Goal: Information Seeking & Learning: Learn about a topic

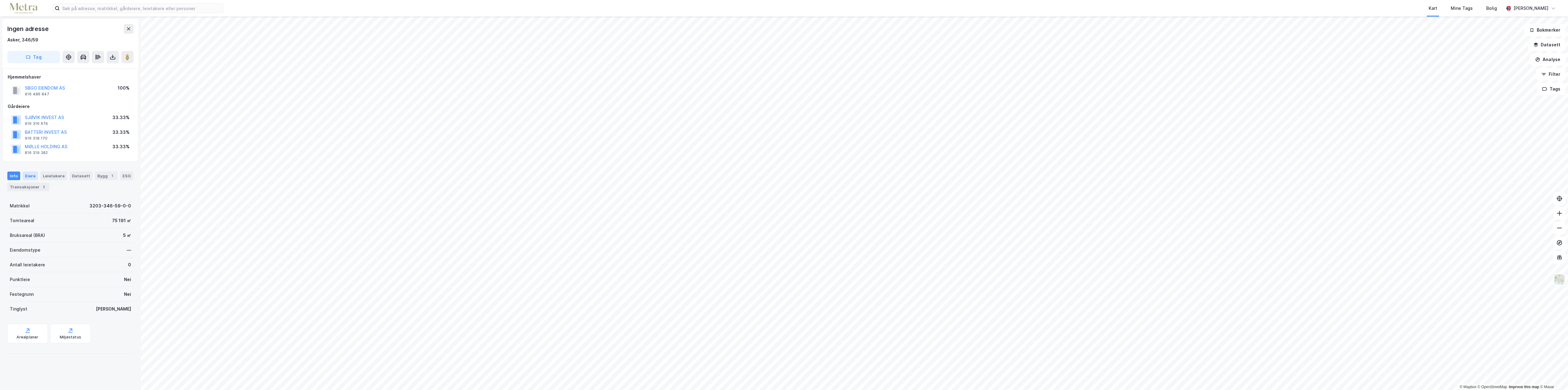
click at [29, 177] on div "Eiere" at bounding box center [30, 176] width 16 height 9
click at [67, 248] on link "Sbgo Holding AS" at bounding box center [73, 249] width 35 height 5
click at [0, 0] on button "SBGO EIENDOM AS" at bounding box center [0, 0] width 0 height 0
click at [10, 176] on div "Info" at bounding box center [14, 176] width 13 height 9
click at [0, 0] on button "BATTERI INVEST AS" at bounding box center [0, 0] width 0 height 0
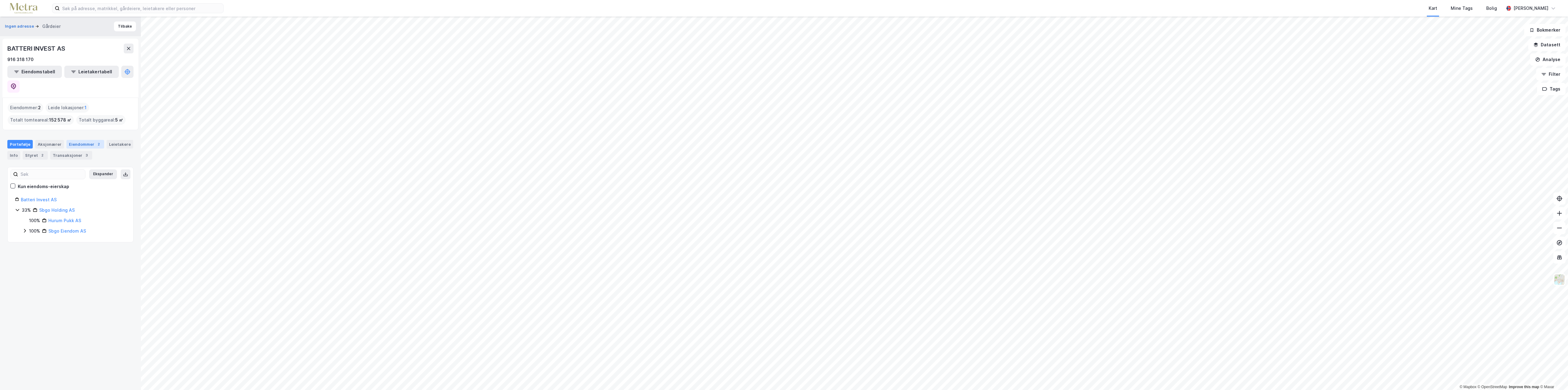
click at [83, 140] on div "Eiendommer 2" at bounding box center [85, 144] width 38 height 9
click at [21, 140] on div "Portefølje" at bounding box center [20, 144] width 26 height 9
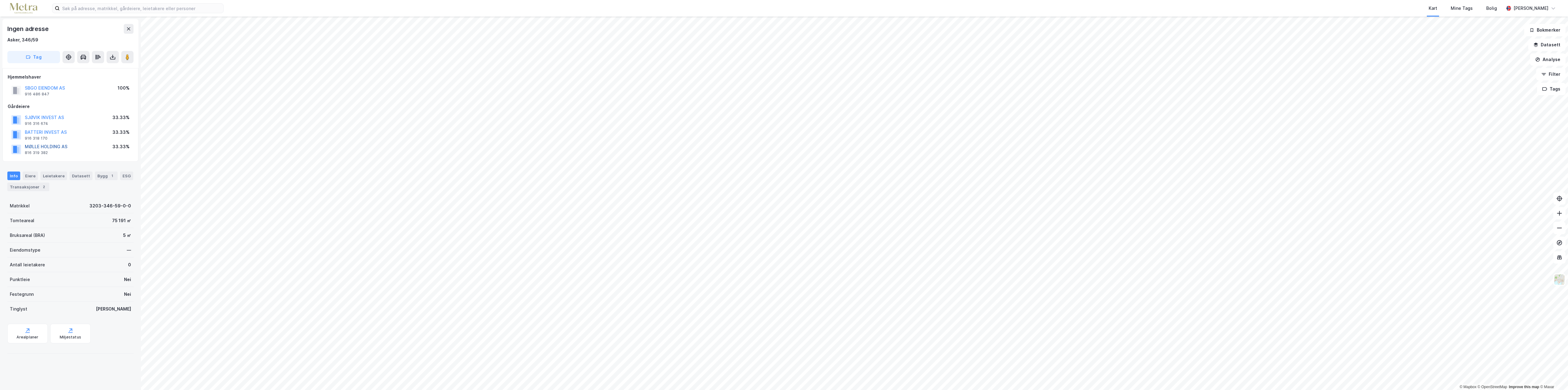
click at [0, 0] on button "MØLLE HOLDING AS" at bounding box center [0, 0] width 0 height 0
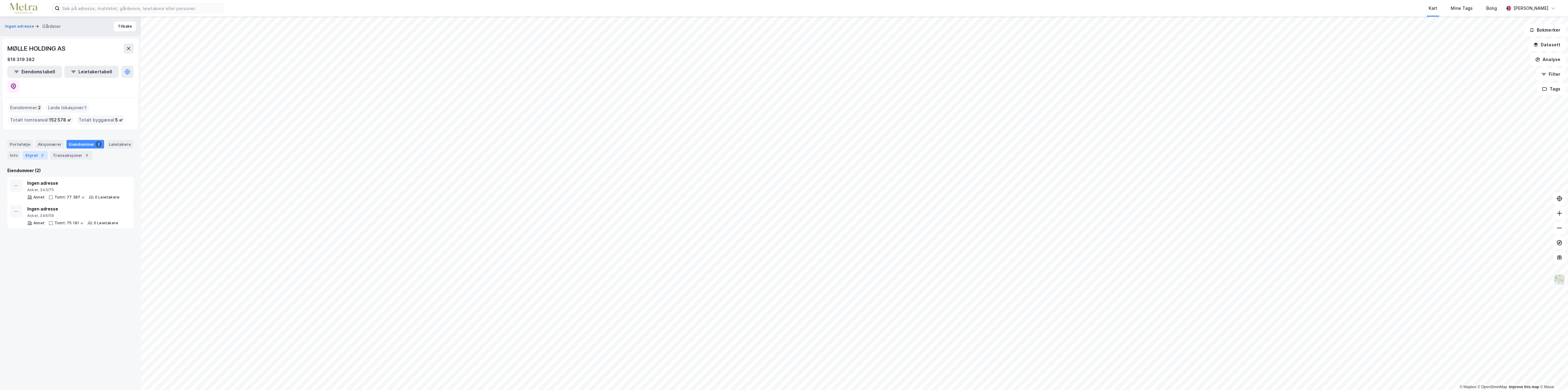
click at [35, 151] on div "Styret 2" at bounding box center [35, 155] width 25 height 9
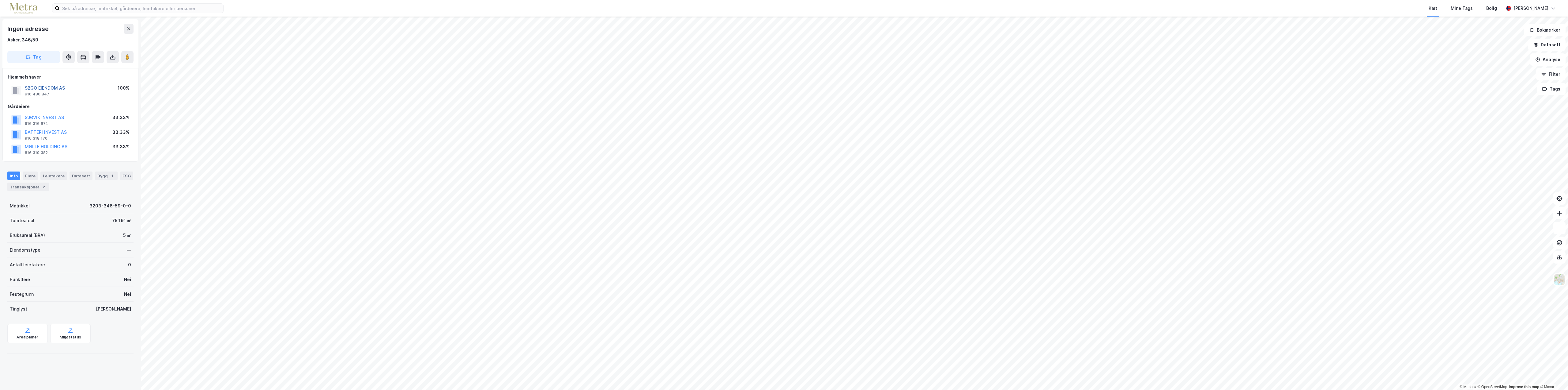
click at [0, 0] on button "SBGO EIENDOM AS" at bounding box center [0, 0] width 0 height 0
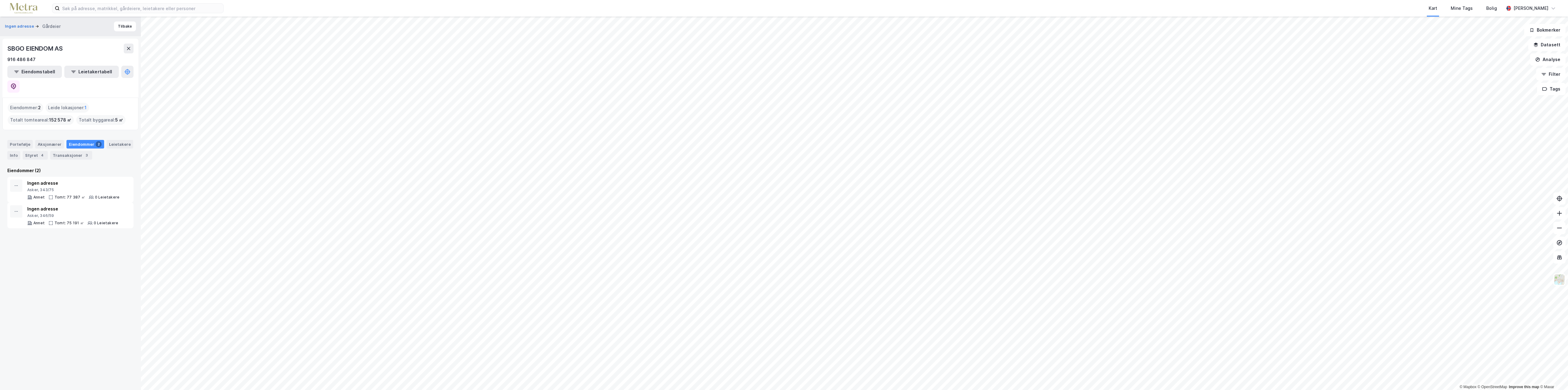
click at [33, 140] on div "Portefølje Aksjonærer Eiendommer 2 Leietakere Info Styret 4 Transaksjoner 3" at bounding box center [70, 149] width 126 height 19
click at [32, 151] on div "Styret 4" at bounding box center [35, 155] width 25 height 9
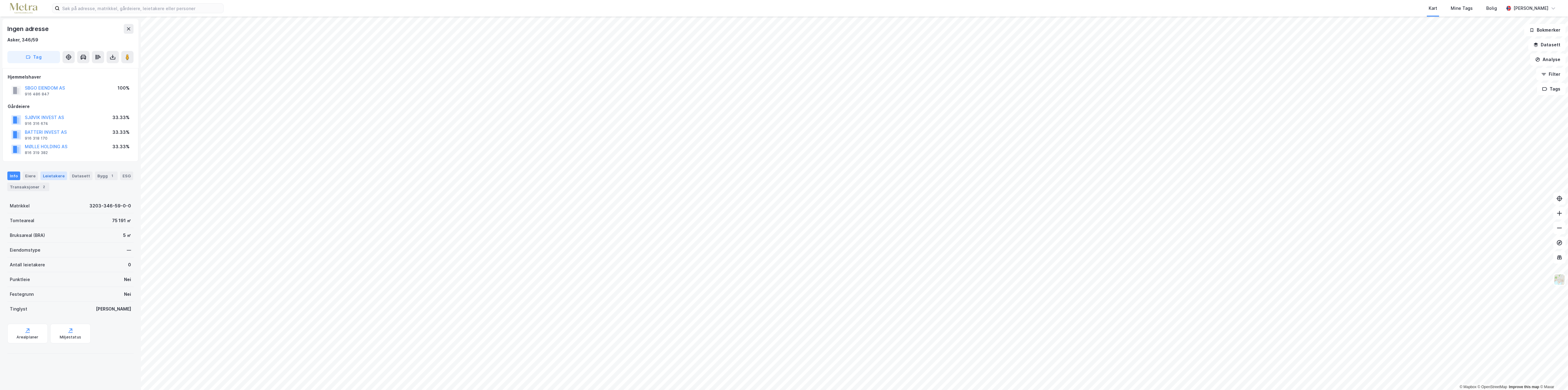
click at [47, 176] on div "Leietakere" at bounding box center [54, 176] width 27 height 9
click at [109, 178] on div "1" at bounding box center [112, 176] width 6 height 6
click at [0, 0] on button "SBGO EIENDOM AS" at bounding box center [0, 0] width 0 height 0
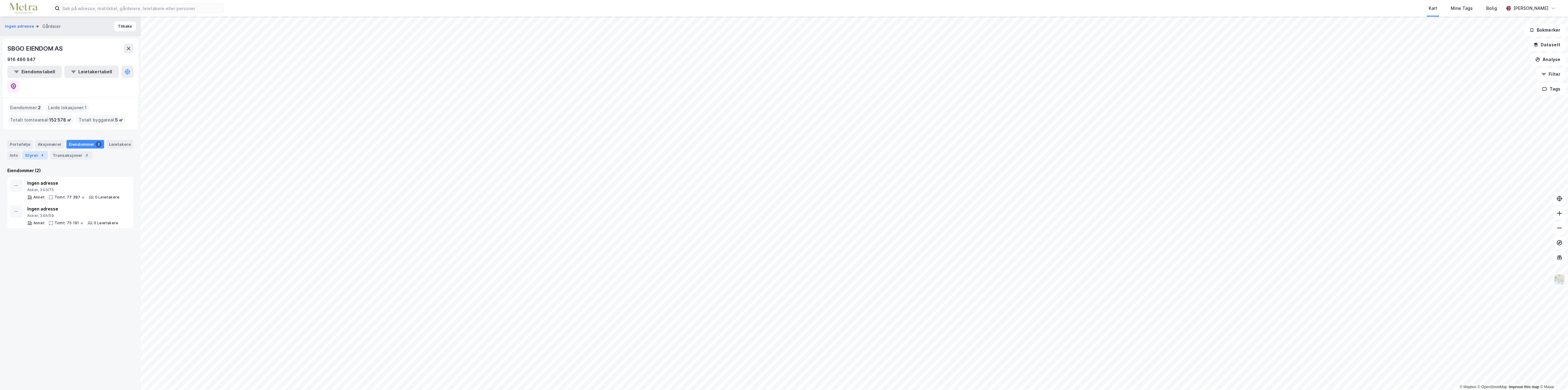
click at [39, 152] on div "4" at bounding box center [42, 155] width 6 height 6
click at [0, 0] on button "[PERSON_NAME] (1963)" at bounding box center [0, 0] width 0 height 0
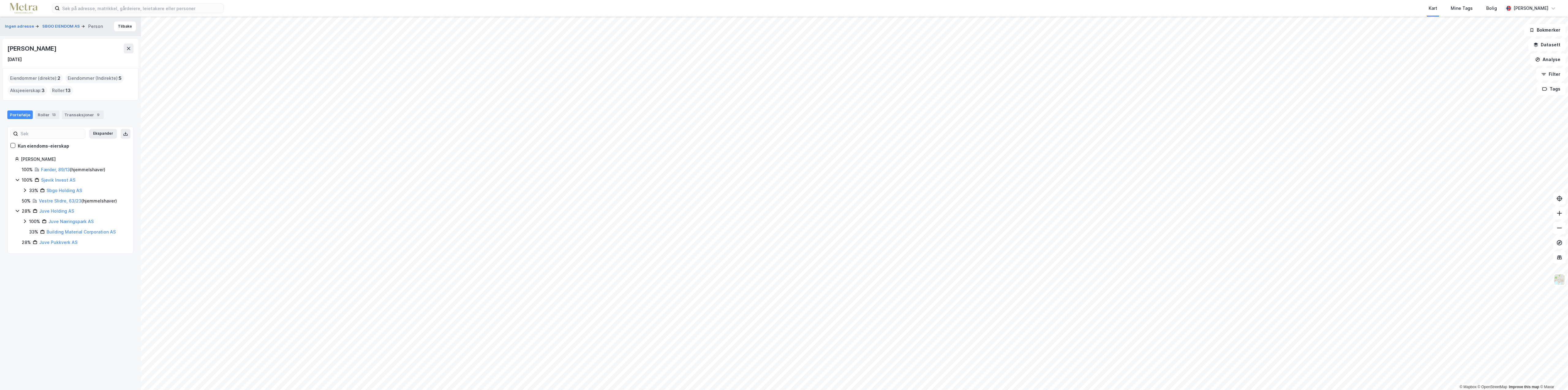
click at [854, 389] on html "Kart Mine Tags Bolig [PERSON_NAME] © Mapbox © OpenStreetMap Improve this map © …" at bounding box center [784, 195] width 1568 height 390
click at [890, 389] on html "Kart Mine Tags Bolig [PERSON_NAME] © Mapbox © OpenStreetMap Improve this map © …" at bounding box center [784, 195] width 1568 height 390
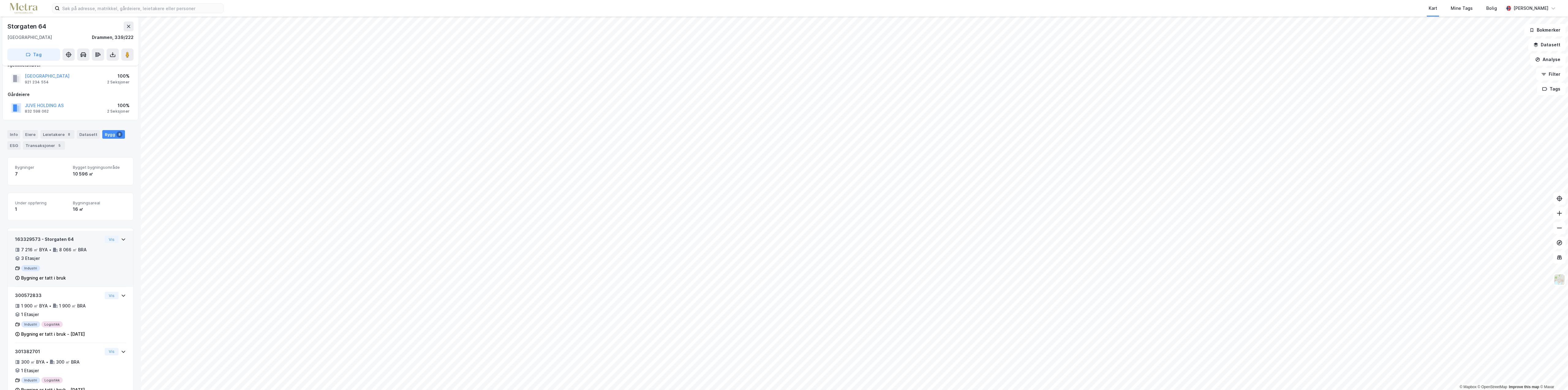
scroll to position [117, 0]
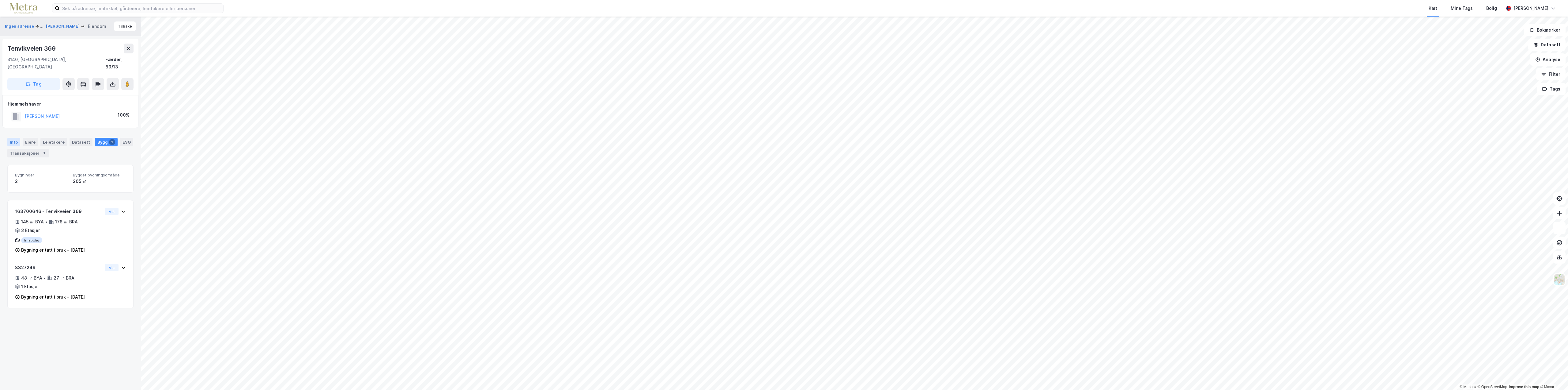
click at [14, 138] on div "Info" at bounding box center [14, 142] width 13 height 9
